Goal: Task Accomplishment & Management: Use online tool/utility

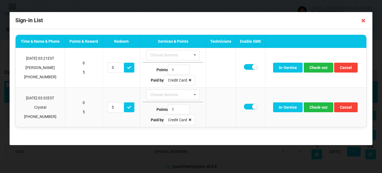
select select "25"
click at [363, 21] on icon at bounding box center [363, 20] width 9 height 9
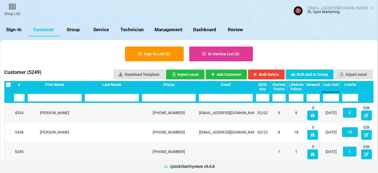
click at [15, 29] on link "Sign-In" at bounding box center [14, 29] width 28 height 13
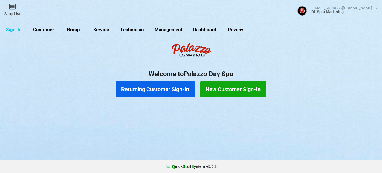
click at [40, 28] on link "Customer" at bounding box center [43, 29] width 31 height 13
select select "25"
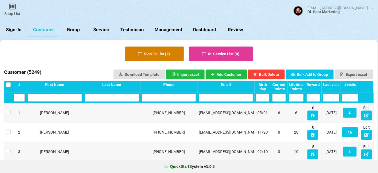
click at [163, 51] on button "Sign-in List ( 2 )" at bounding box center [154, 54] width 59 height 15
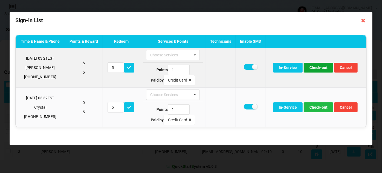
click at [319, 67] on button "Check-out" at bounding box center [319, 68] width 30 height 10
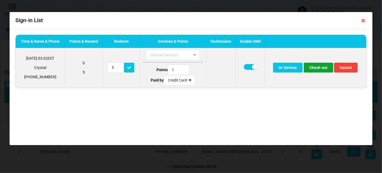
click at [315, 67] on button "Check-out" at bounding box center [319, 68] width 30 height 10
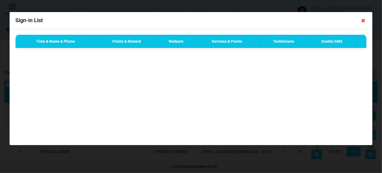
click at [364, 21] on icon at bounding box center [363, 20] width 9 height 9
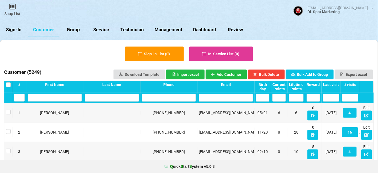
click at [20, 29] on link "Sign-In" at bounding box center [14, 29] width 28 height 13
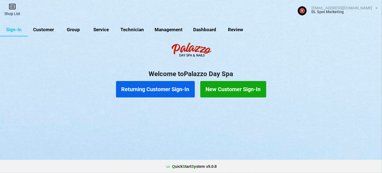
click at [11, 11] on link "Shop List" at bounding box center [12, 9] width 25 height 19
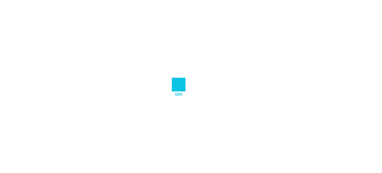
select select "25"
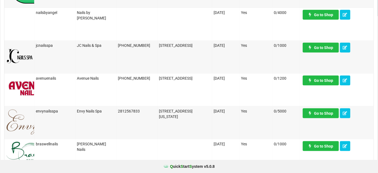
scroll to position [166, 0]
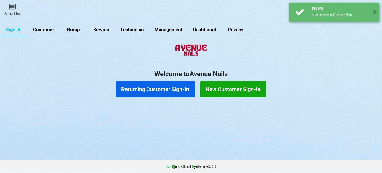
click at [48, 31] on link "Customer" at bounding box center [43, 29] width 31 height 13
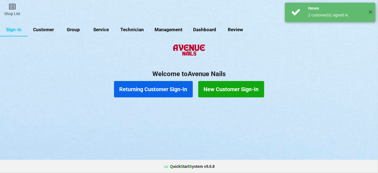
select select "25"
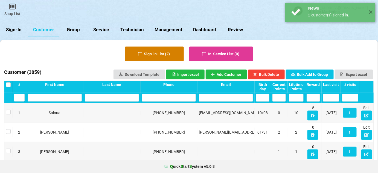
click at [159, 53] on button "Sign-in List ( 2 )" at bounding box center [154, 54] width 59 height 15
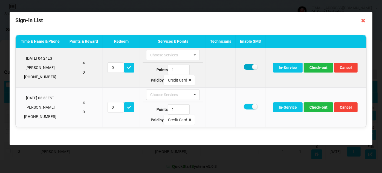
drag, startPoint x: 248, startPoint y: 68, endPoint x: 260, endPoint y: 70, distance: 12.4
click at [248, 68] on label at bounding box center [250, 67] width 13 height 6
checkbox input "false"
click at [309, 68] on button "Check-out" at bounding box center [319, 68] width 30 height 10
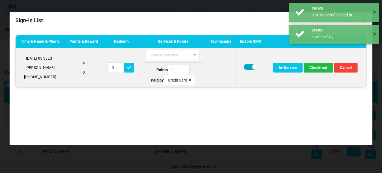
click at [244, 67] on label at bounding box center [250, 67] width 13 height 6
checkbox input "false"
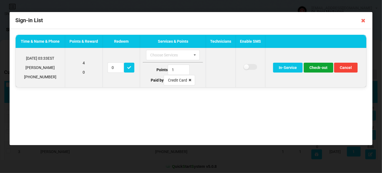
click at [317, 70] on button "Check-out" at bounding box center [319, 68] width 30 height 10
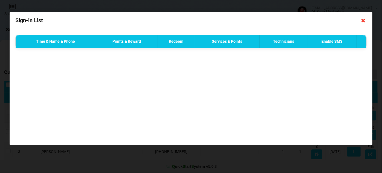
click at [362, 21] on icon at bounding box center [363, 20] width 9 height 9
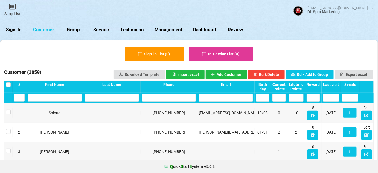
click at [13, 29] on link "Sign-In" at bounding box center [14, 29] width 28 height 13
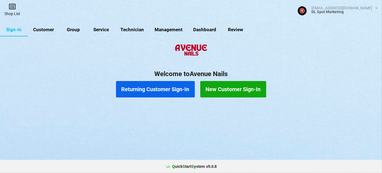
click at [145, 66] on link "Shop List" at bounding box center [148, 68] width 6 height 5
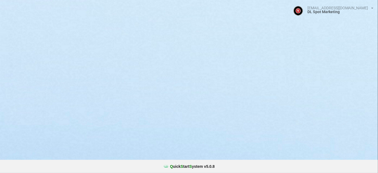
select select "25"
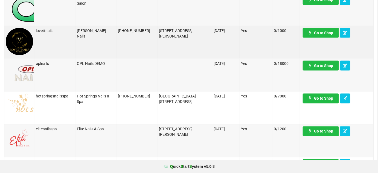
scroll to position [298, 0]
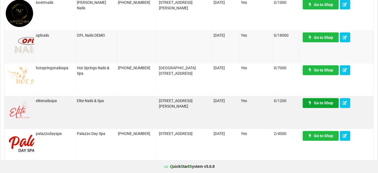
click at [323, 102] on link "Go to Shop" at bounding box center [321, 103] width 36 height 10
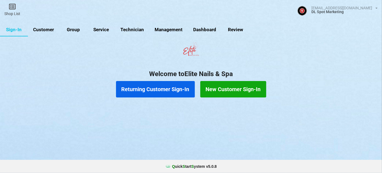
click at [47, 30] on link "Customer" at bounding box center [43, 29] width 31 height 13
select select "25"
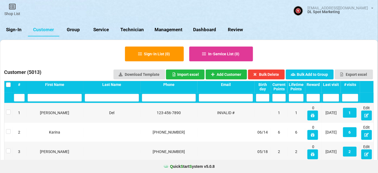
click at [16, 29] on link "Sign-In" at bounding box center [14, 29] width 28 height 13
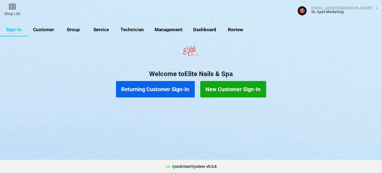
click at [40, 28] on link "Customer" at bounding box center [43, 29] width 31 height 13
select select "25"
